Goal: Book appointment/travel/reservation

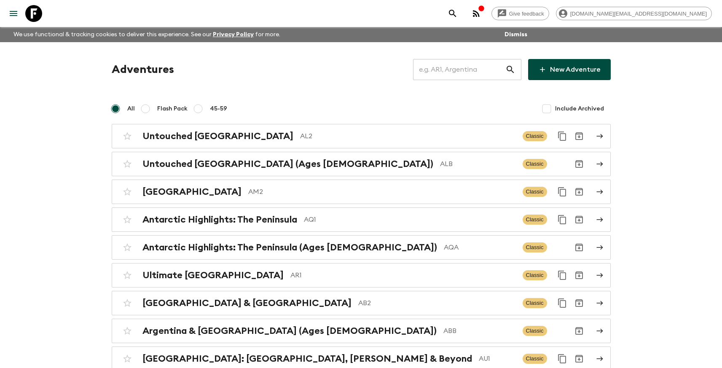
click at [468, 68] on input "text" at bounding box center [459, 70] width 92 height 24
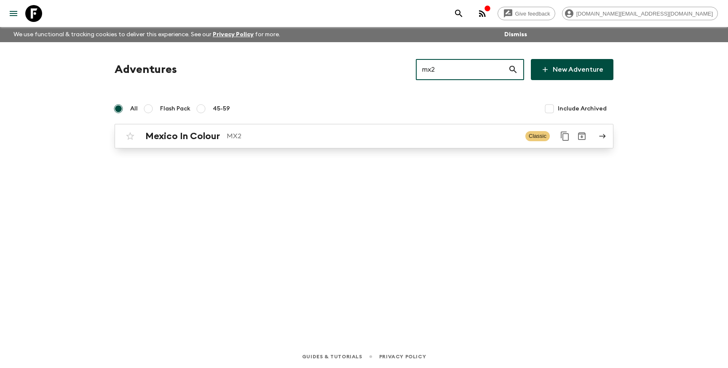
type input "mx2"
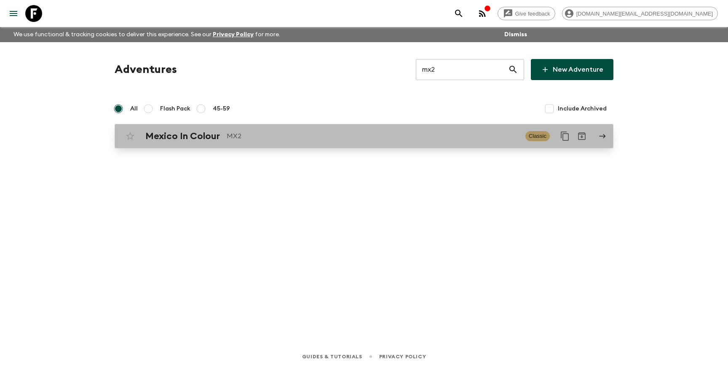
click at [394, 136] on p "MX2" at bounding box center [373, 136] width 292 height 10
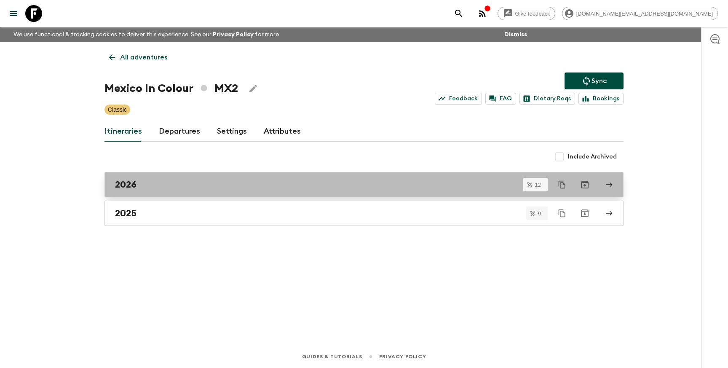
click at [269, 191] on link "2026" at bounding box center [364, 184] width 519 height 25
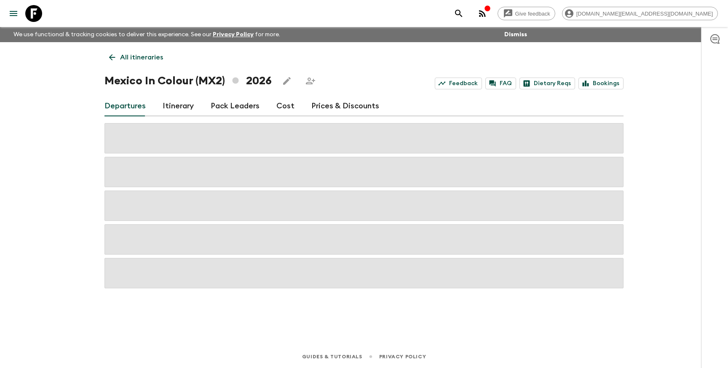
click at [334, 105] on link "Prices & Discounts" at bounding box center [345, 106] width 68 height 20
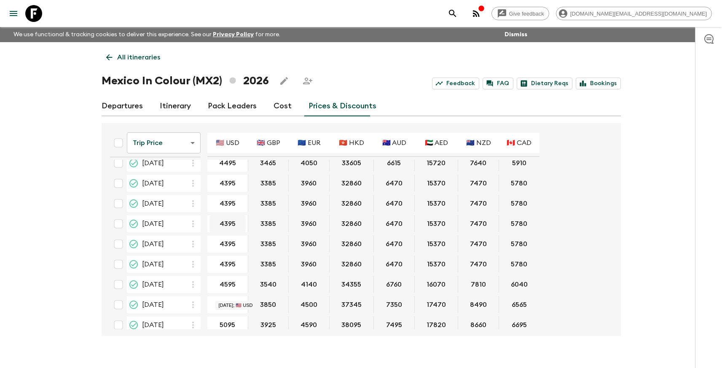
scroll to position [77, 0]
